Goal: Task Accomplishment & Management: Manage account settings

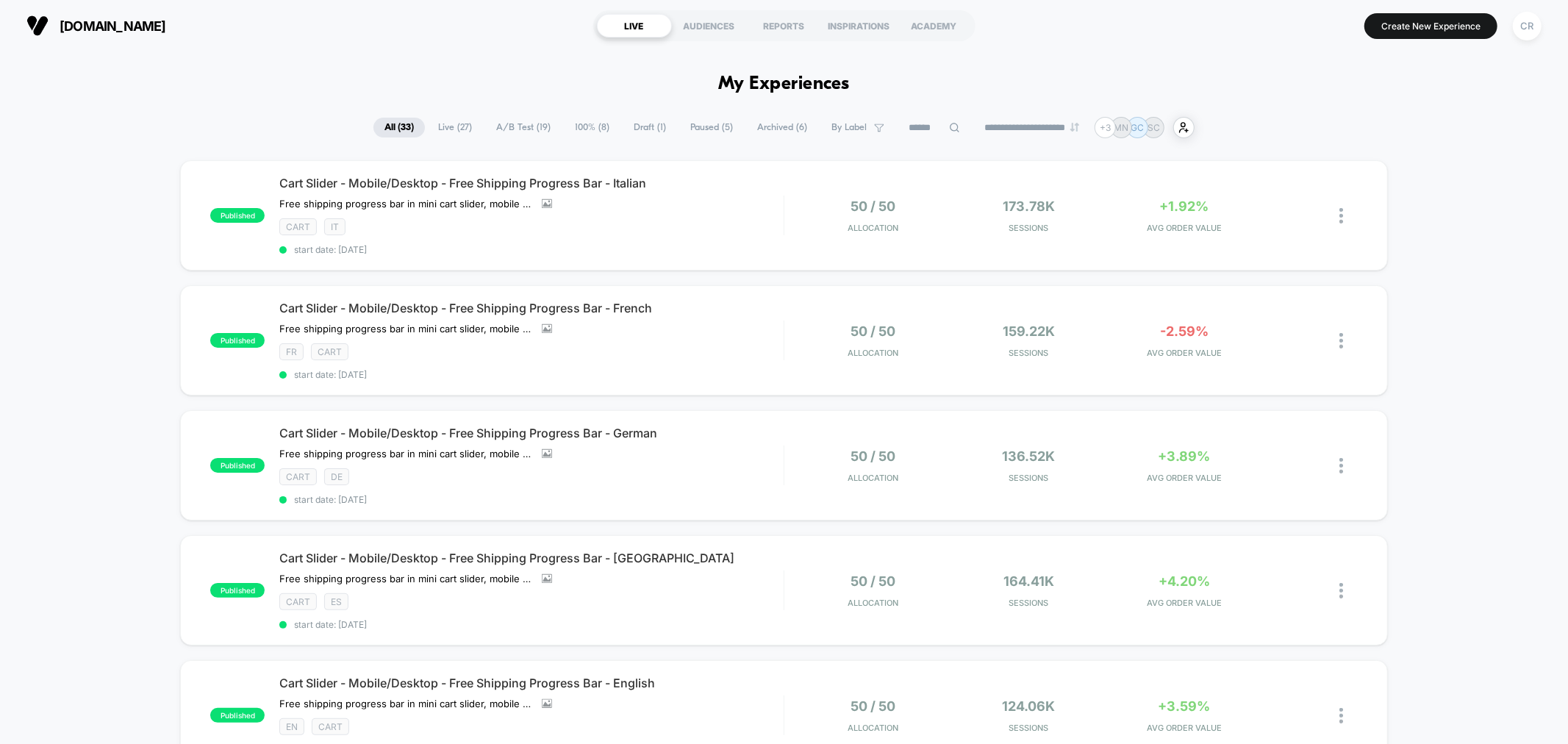
click at [929, 129] on input at bounding box center [934, 128] width 73 height 18
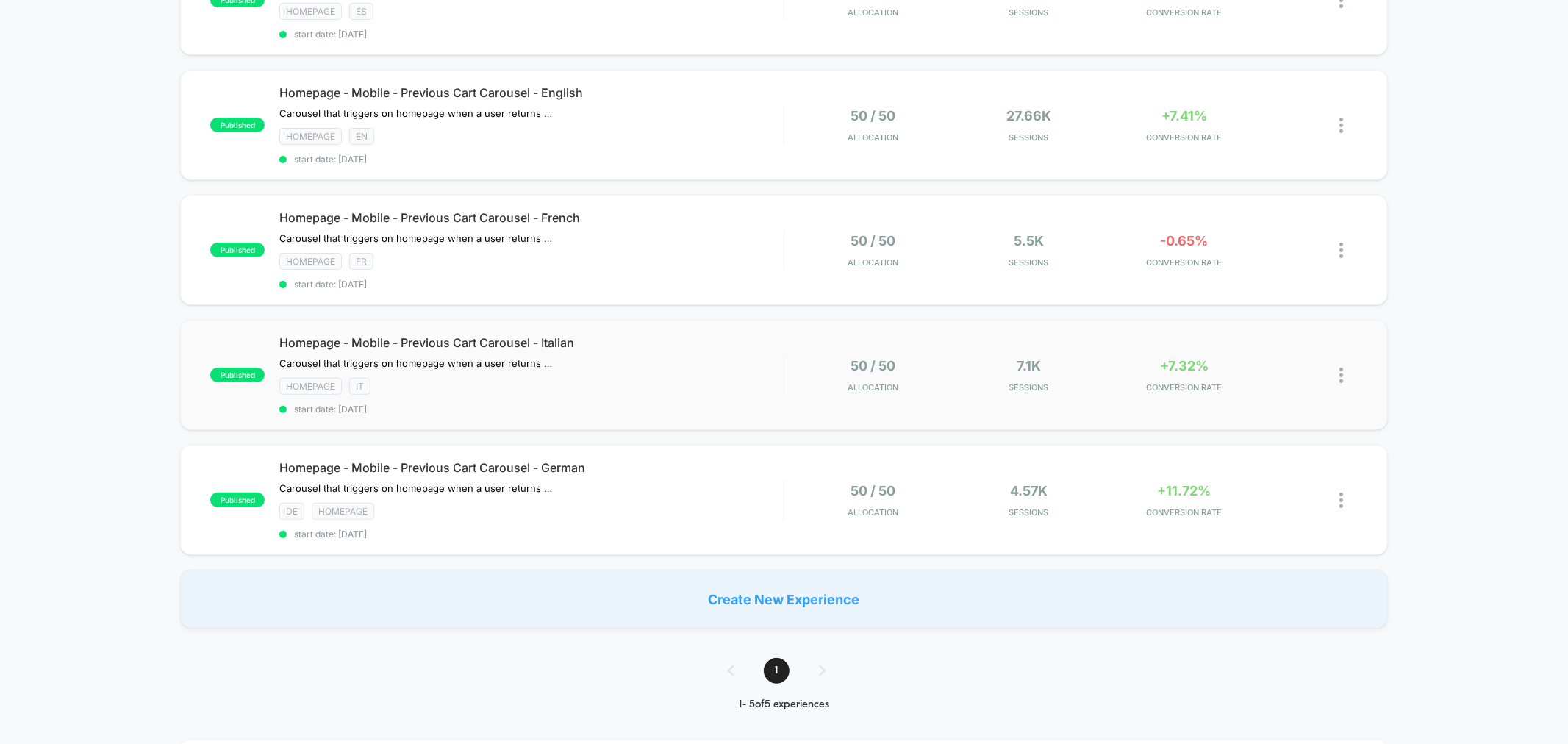
scroll to position [164, 0]
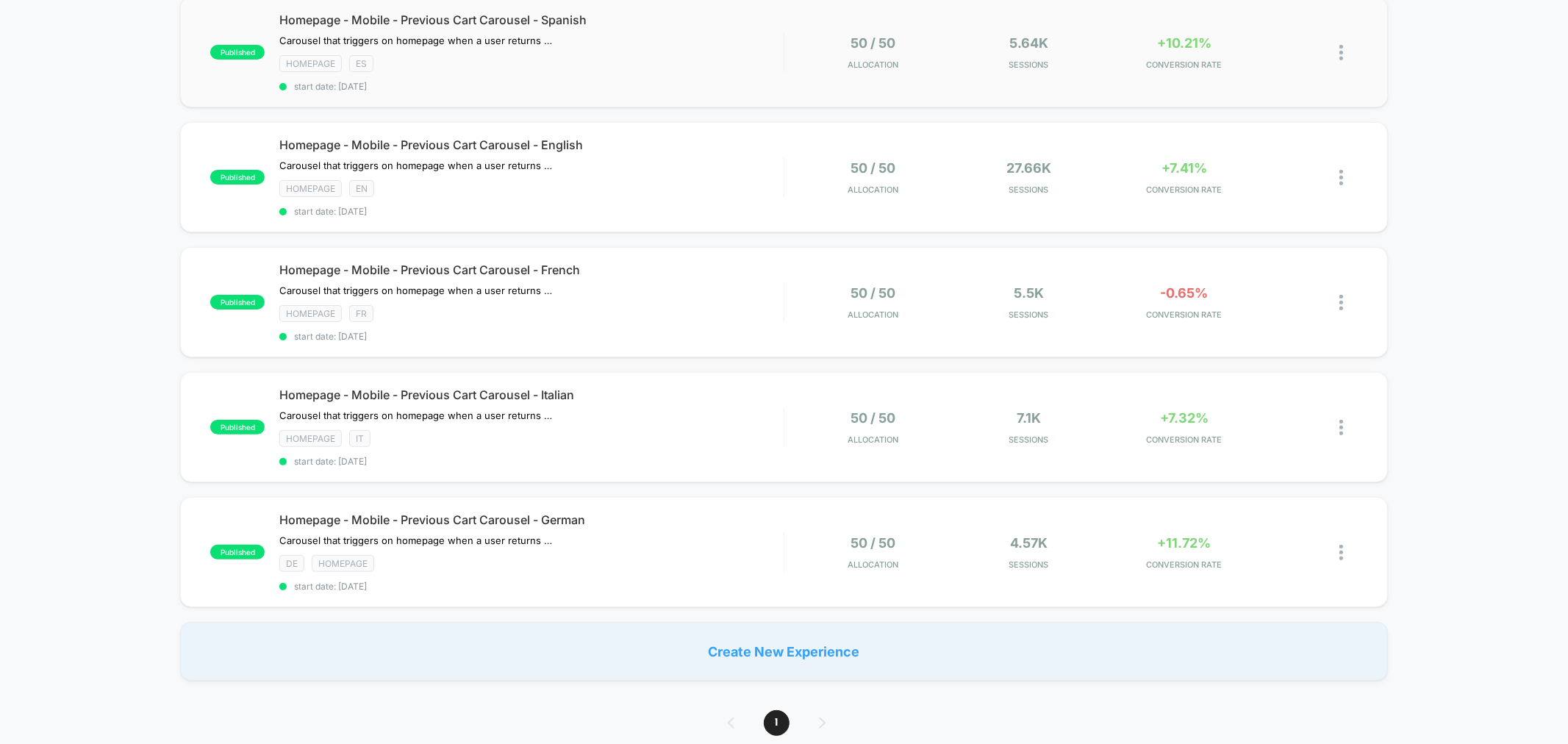
type input "****"
